Goal: Information Seeking & Learning: Learn about a topic

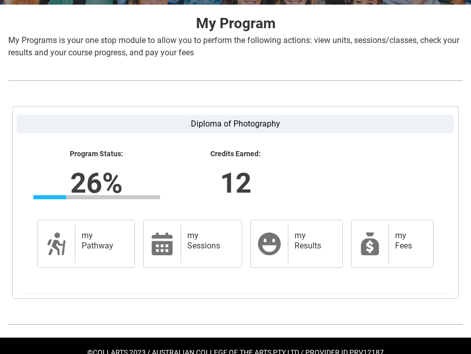
scroll to position [225, 0]
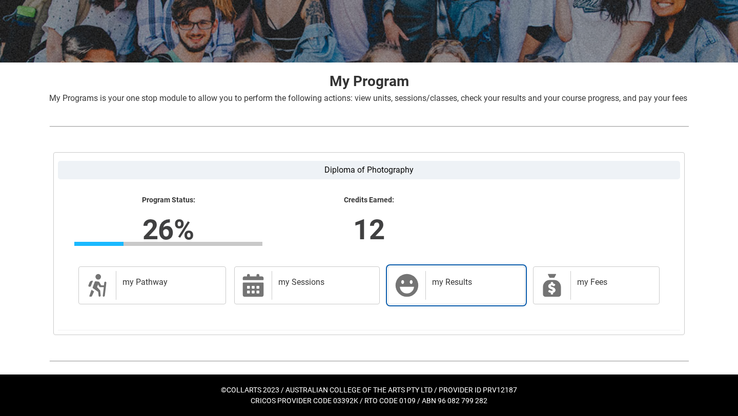
click at [423, 277] on link "my Results my Results" at bounding box center [456, 286] width 137 height 38
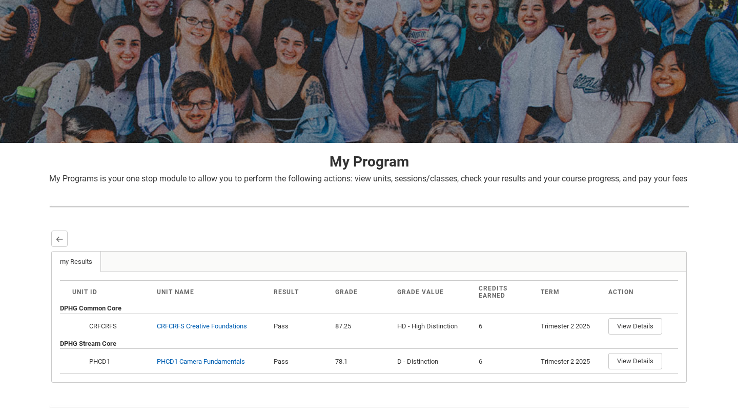
scroll to position [71, 0]
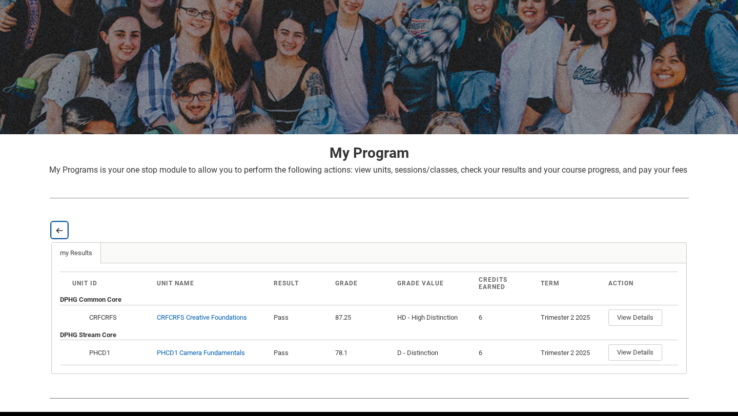
click at [61, 236] on button "Back" at bounding box center [59, 230] width 16 height 16
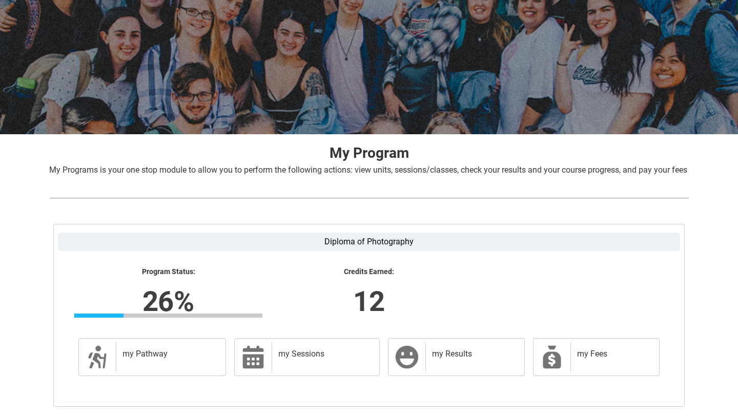
scroll to position [155, 0]
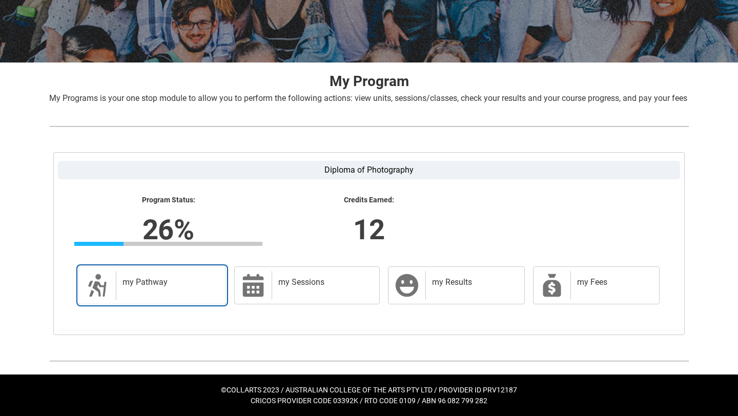
click at [167, 279] on h2 "my Pathway" at bounding box center [169, 282] width 93 height 10
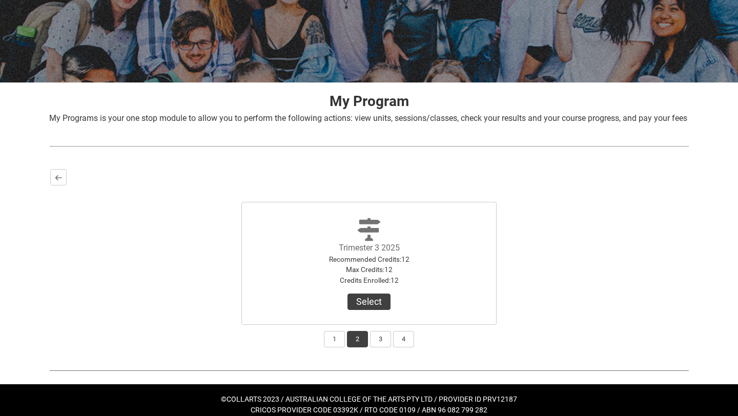
scroll to position [144, 0]
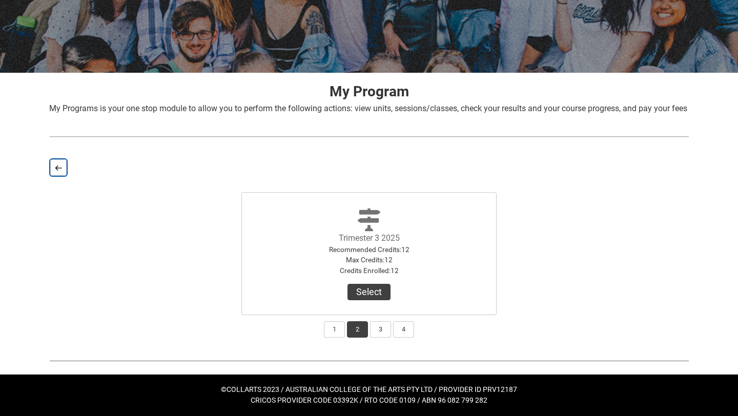
click at [56, 162] on button "Back" at bounding box center [58, 167] width 16 height 16
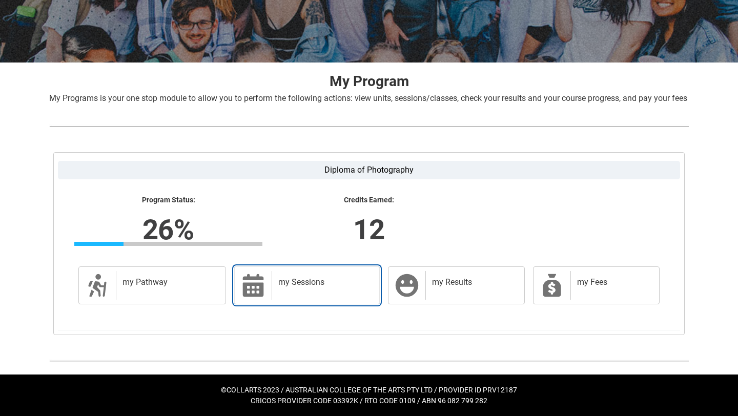
click at [344, 288] on h2 "my Sessions" at bounding box center [323, 282] width 91 height 10
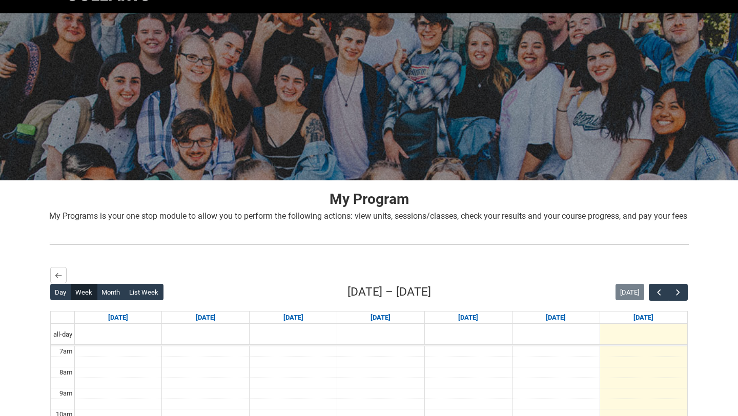
scroll to position [0, 0]
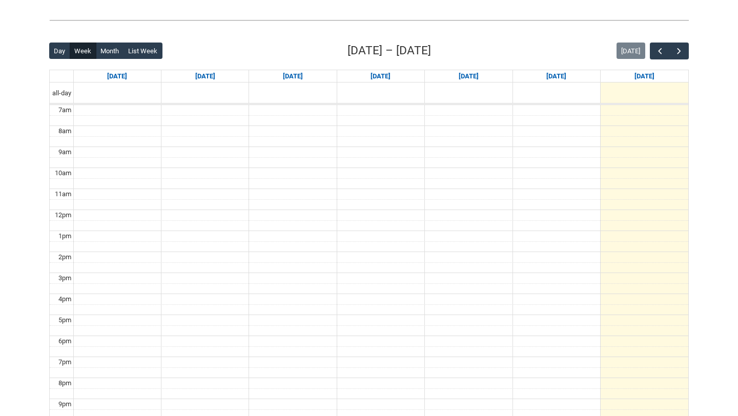
scroll to position [234, 0]
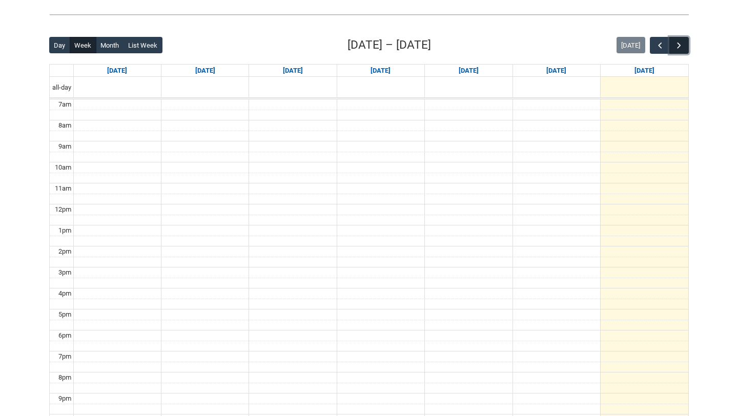
click at [683, 45] on span "button" at bounding box center [679, 46] width 10 height 10
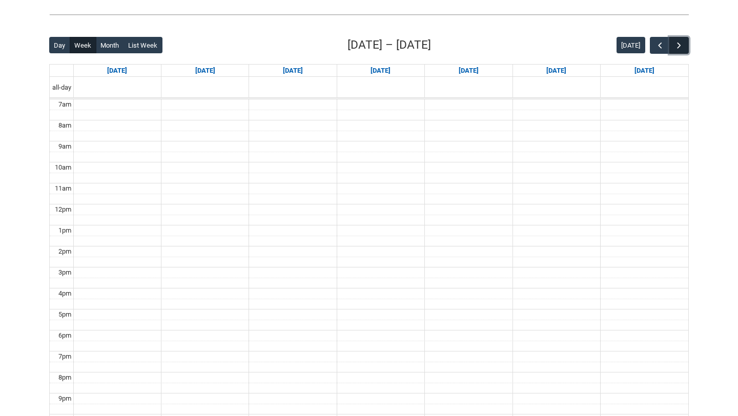
click at [683, 45] on span "button" at bounding box center [679, 46] width 10 height 10
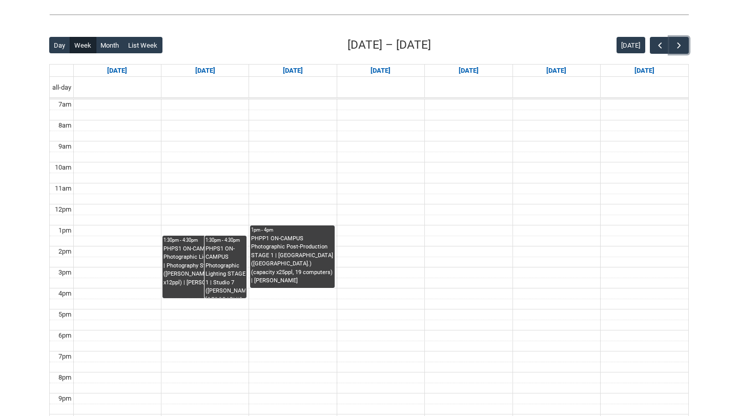
click at [187, 273] on div "PHPS1 ON-CAMPUS Photographic Lighting STAGE 1 | Photography Studio ([PERSON_NAM…" at bounding box center [205, 266] width 82 height 43
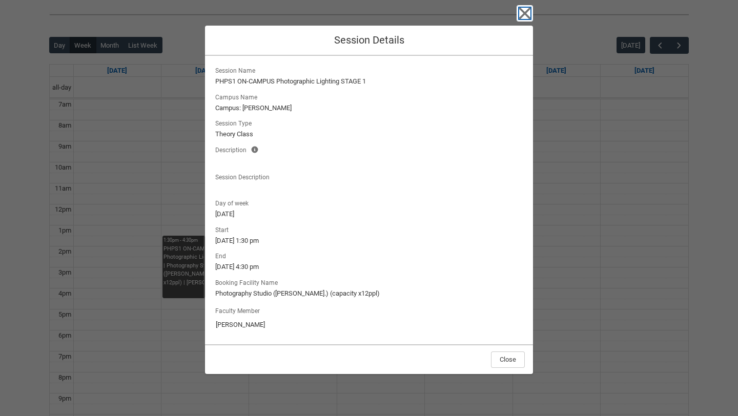
click at [522, 15] on icon "button" at bounding box center [525, 14] width 12 height 12
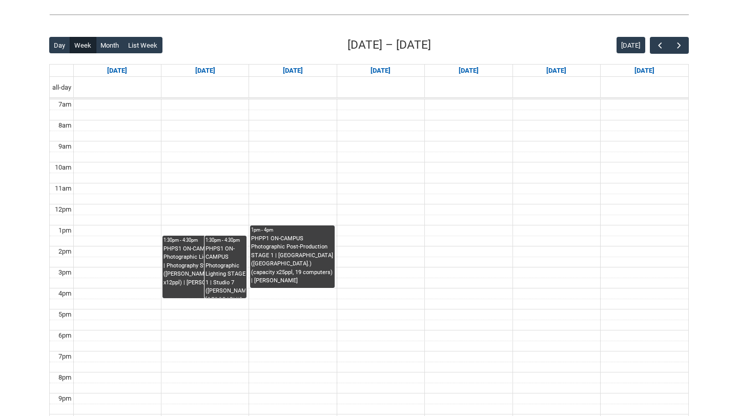
click at [229, 256] on div "PHPS1 ON-CAMPUS Photographic Lighting STAGE 1 | Studio 7 ([PERSON_NAME][GEOGRAP…" at bounding box center [226, 271] width 40 height 53
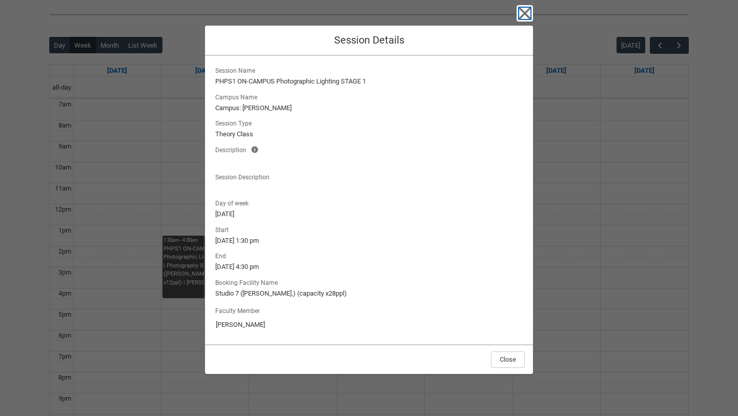
click at [526, 14] on icon "button" at bounding box center [525, 14] width 12 height 12
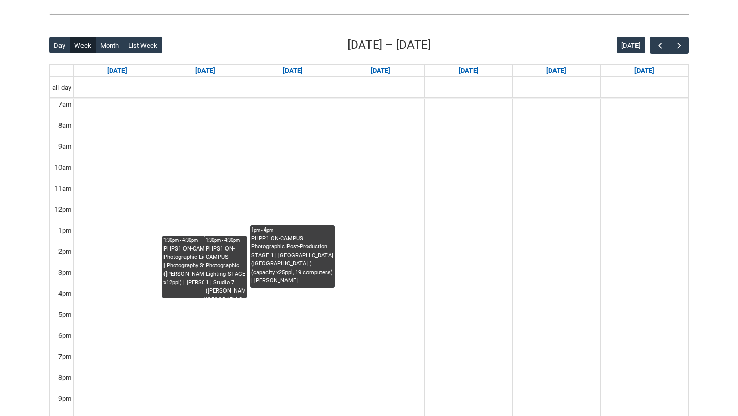
click at [188, 270] on div "PHPS1 ON-CAMPUS Photographic Lighting STAGE 1 | Photography Studio ([PERSON_NAM…" at bounding box center [205, 266] width 82 height 43
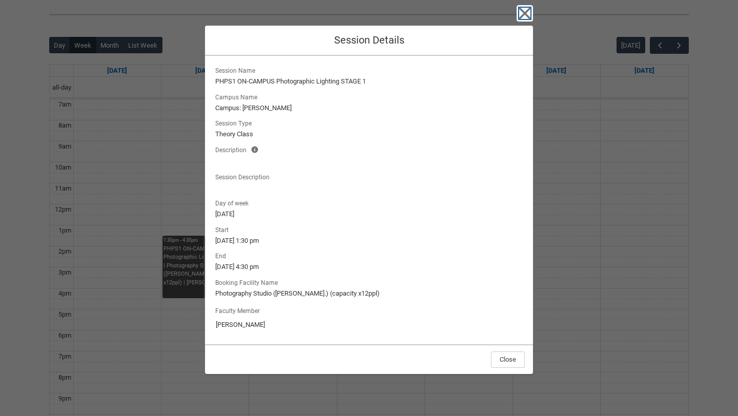
click at [519, 18] on icon "button" at bounding box center [525, 13] width 16 height 16
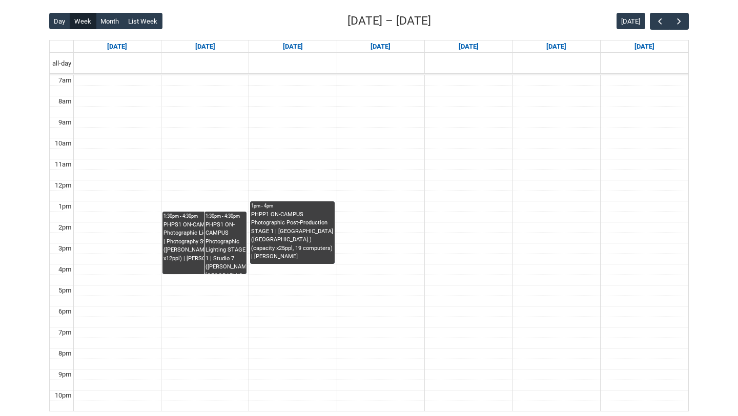
scroll to position [269, 0]
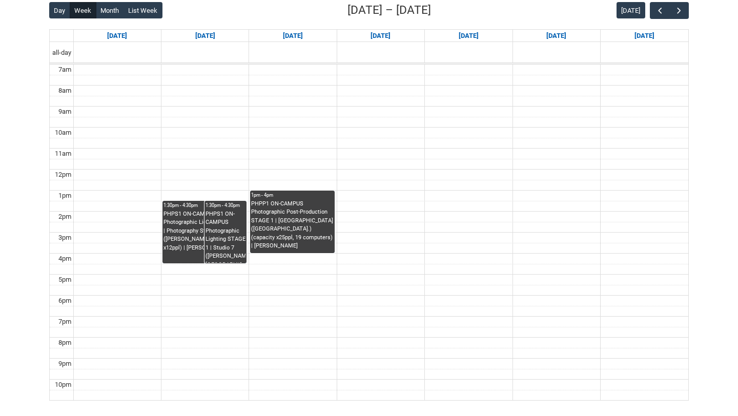
click at [179, 224] on div "PHPS1 ON-CAMPUS Photographic Lighting STAGE 1 | Photography Studio ([PERSON_NAM…" at bounding box center [205, 231] width 82 height 43
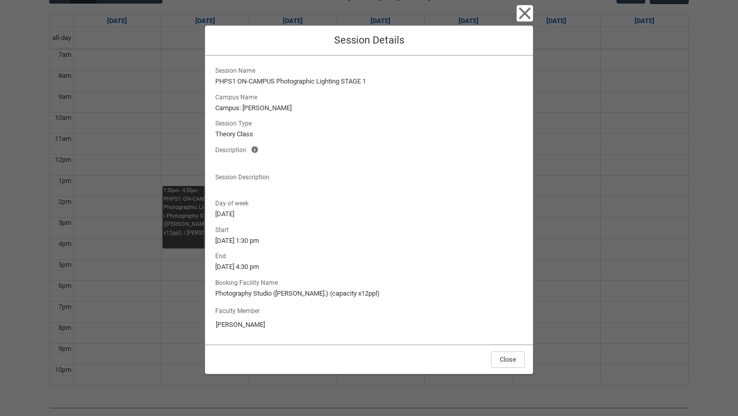
scroll to position [279, 0]
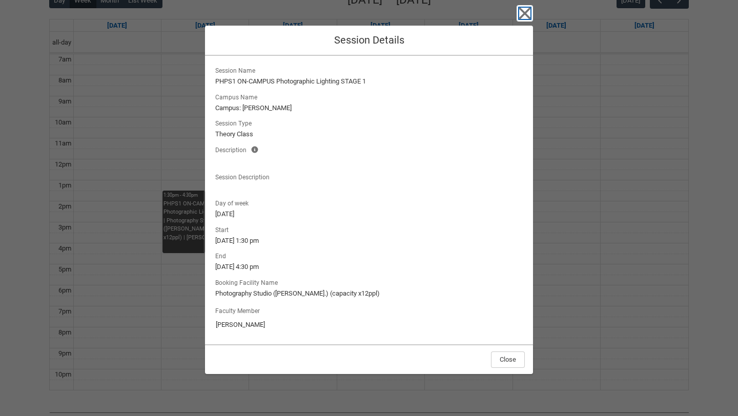
click at [524, 13] on icon "button" at bounding box center [525, 13] width 16 height 16
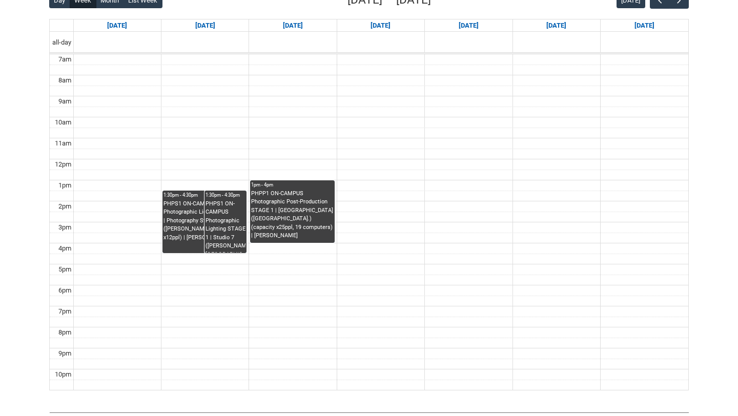
click at [312, 200] on div "PHPP1 ON-CAMPUS Photographic Post-Production STAGE 1 | [GEOGRAPHIC_DATA] ([GEOG…" at bounding box center [292, 215] width 82 height 51
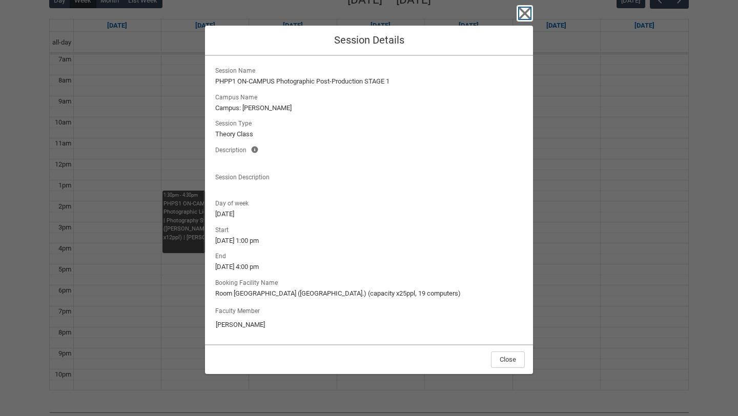
click at [518, 14] on icon "button" at bounding box center [525, 13] width 16 height 16
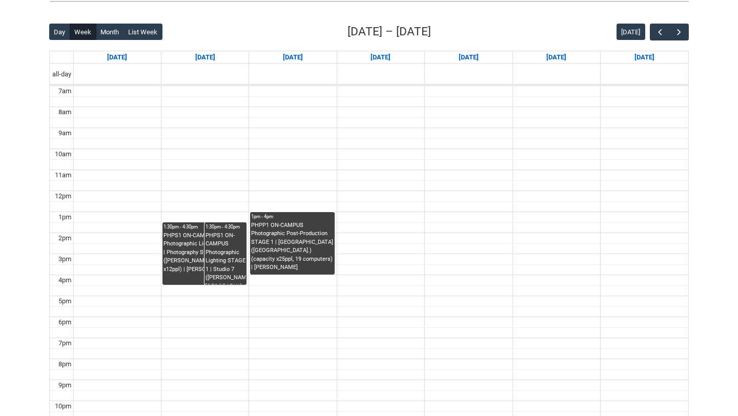
scroll to position [241, 0]
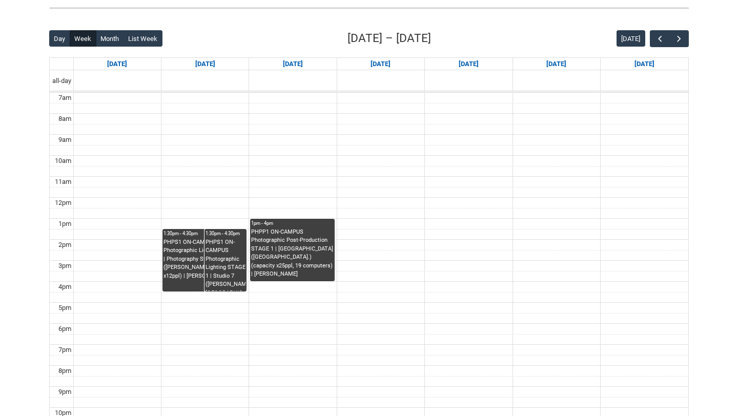
click at [190, 267] on div "PHPS1 ON-CAMPUS Photographic Lighting STAGE 1 | Photography Studio ([PERSON_NAM…" at bounding box center [205, 259] width 82 height 43
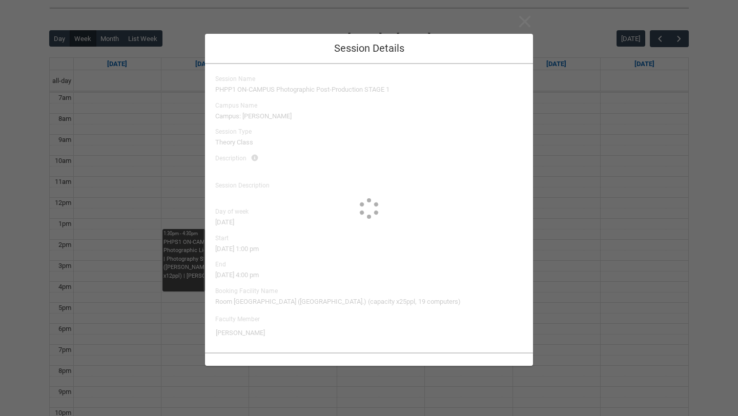
type input "[PERSON_NAME]"
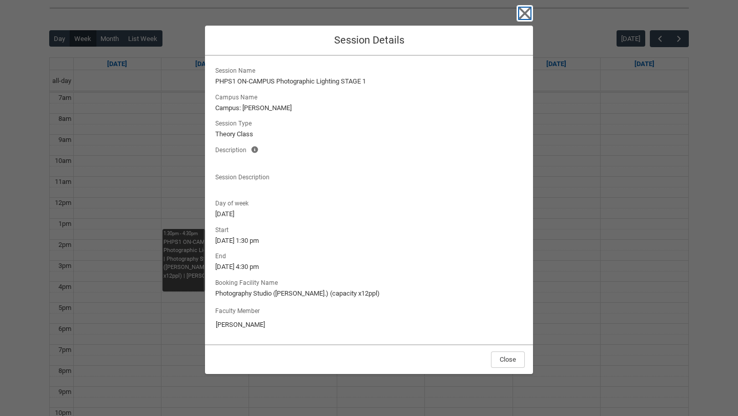
click at [528, 14] on icon "button" at bounding box center [525, 13] width 16 height 16
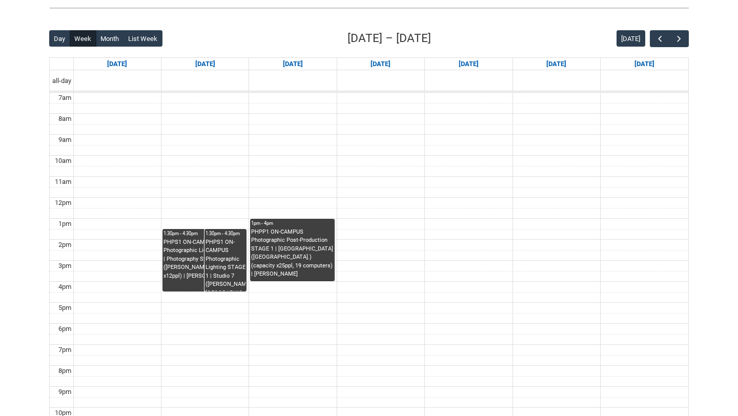
click at [219, 244] on div "PHPS1 ON-CAMPUS Photographic Lighting STAGE 1 | Studio 7 ([PERSON_NAME][GEOGRAP…" at bounding box center [226, 264] width 40 height 53
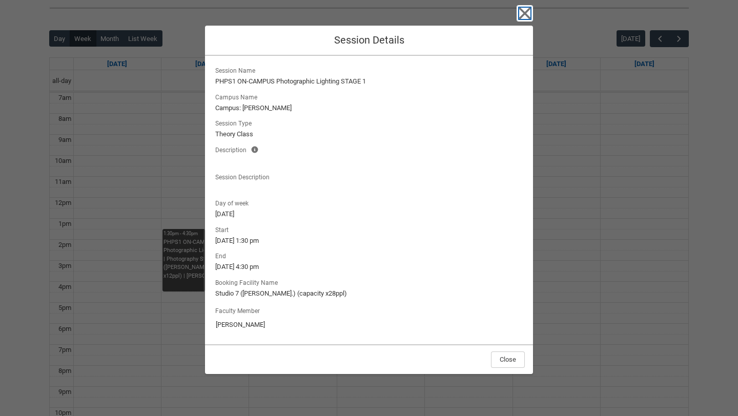
click at [526, 16] on icon "button" at bounding box center [525, 13] width 16 height 16
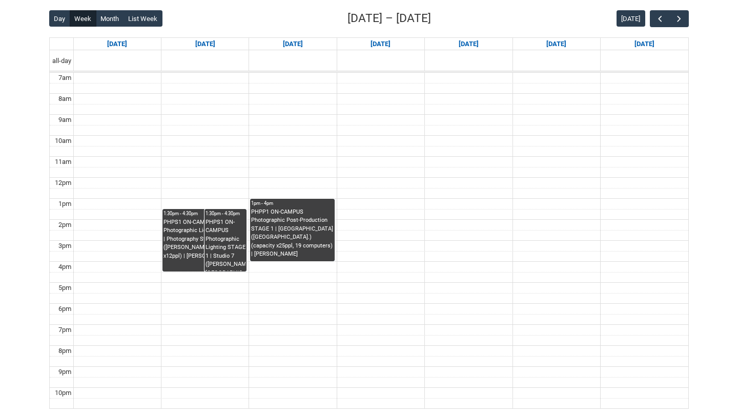
scroll to position [263, 0]
